Goal: Entertainment & Leisure: Browse casually

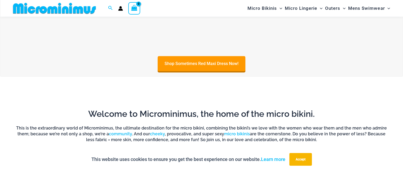
scroll to position [287, 0]
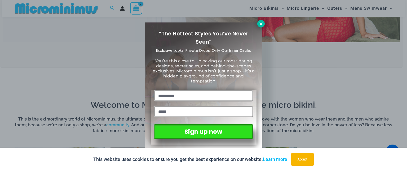
click at [262, 23] on icon at bounding box center [261, 23] width 5 height 5
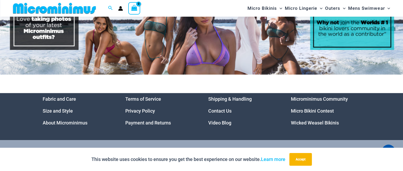
scroll to position [2407, 0]
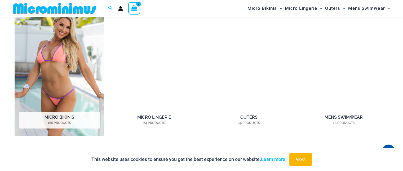
scroll to position [447, 0]
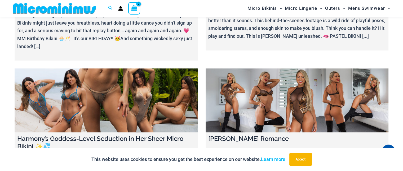
scroll to position [128, 0]
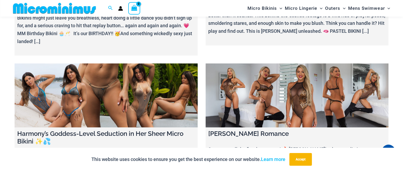
click at [277, 96] on link at bounding box center [297, 96] width 183 height 64
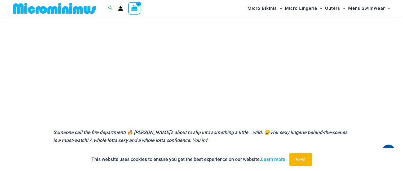
scroll to position [128, 0]
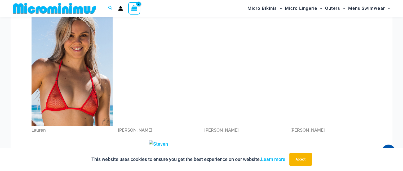
scroll to position [472, 0]
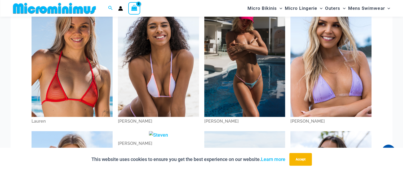
click at [256, 73] on img at bounding box center [244, 57] width 81 height 122
click at [73, 47] on img at bounding box center [72, 57] width 81 height 122
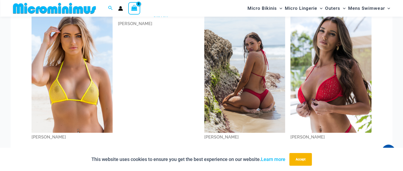
scroll to position [605, 0]
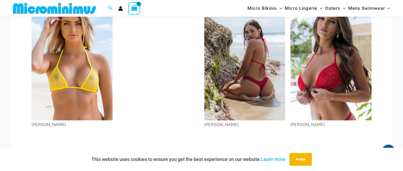
click at [333, 76] on img at bounding box center [330, 60] width 81 height 122
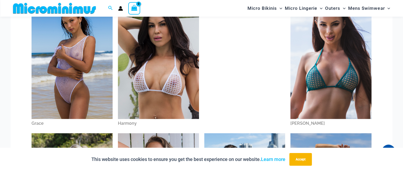
scroll to position [208, 0]
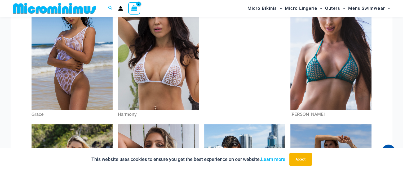
click at [156, 63] on img at bounding box center [158, 50] width 81 height 122
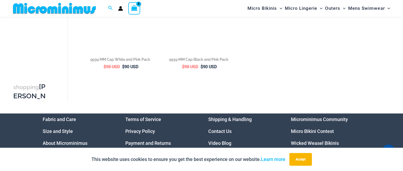
scroll to position [605, 0]
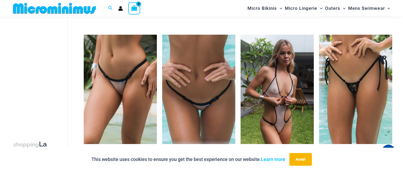
scroll to position [526, 0]
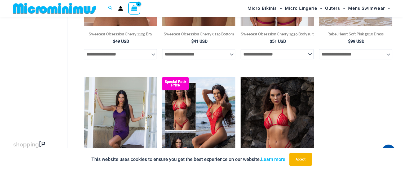
scroll to position [635, 0]
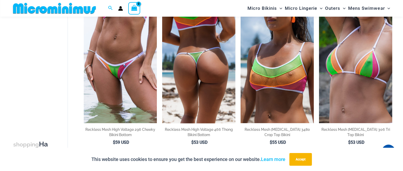
scroll to position [873, 0]
